Goal: Information Seeking & Learning: Learn about a topic

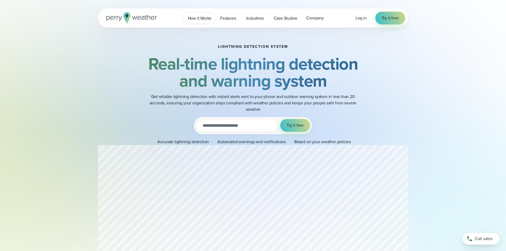
click at [202, 19] on span "How it Works" at bounding box center [200, 18] width 24 height 6
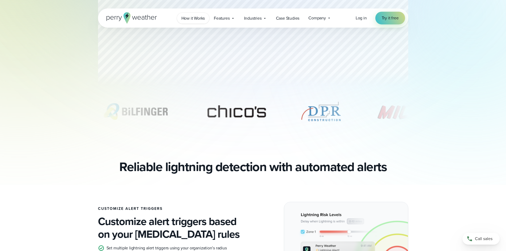
scroll to position [125, 0]
